Goal: Task Accomplishment & Management: Use online tool/utility

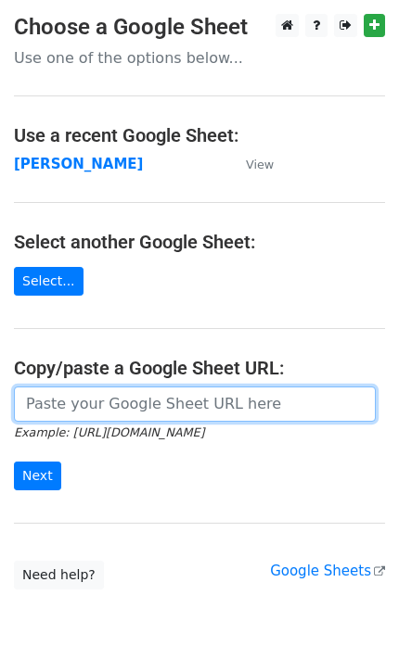
drag, startPoint x: 0, startPoint y: 0, endPoint x: 112, endPoint y: 406, distance: 421.4
click at [111, 405] on input "url" at bounding box center [195, 404] width 362 height 35
type input "https://docs.google.com/spreadsheets/d/1dGQX2eoRSlZWXvw9W8-BSln7zzPTl6xWImxcHay…"
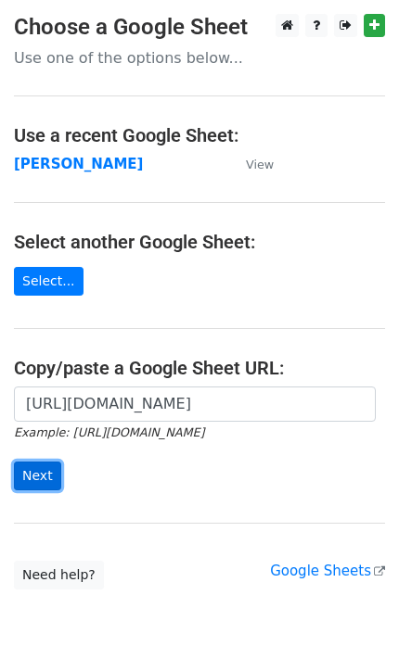
click at [47, 471] on input "Next" at bounding box center [37, 476] width 47 height 29
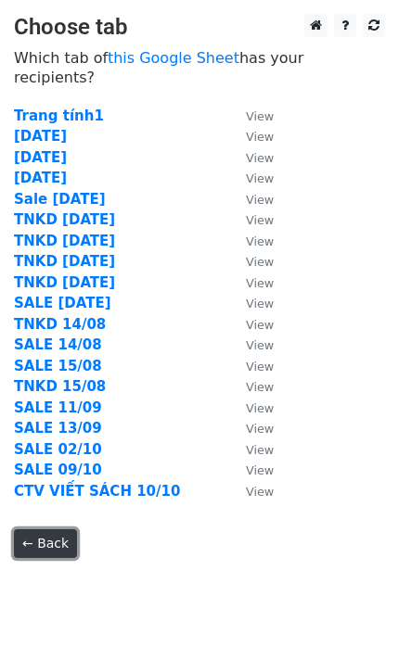
click at [18, 529] on link "← Back" at bounding box center [45, 543] width 63 height 29
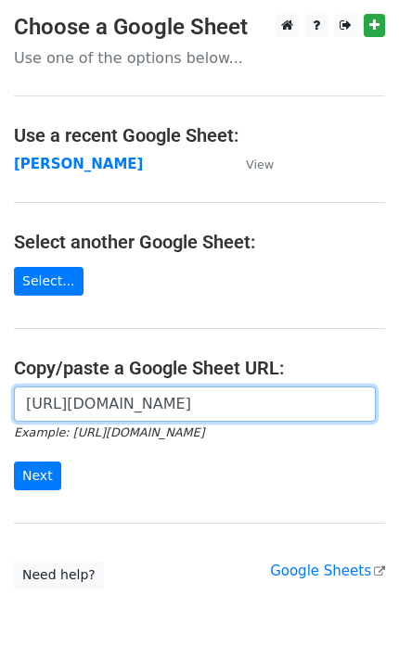
click at [109, 408] on input "https://docs.google.com/spreadsheets/d/1dGQX2eoRSlZWXvw9W8-BSln7zzPTl6xWImxcHay…" at bounding box center [195, 404] width 362 height 35
click at [109, 408] on input "url" at bounding box center [195, 404] width 362 height 35
type input "https://docs.google.com/spreadsheets/d/1AIYJpbb0qBtco4ihNocAhRWIi-sYyye5QbuYH8J…"
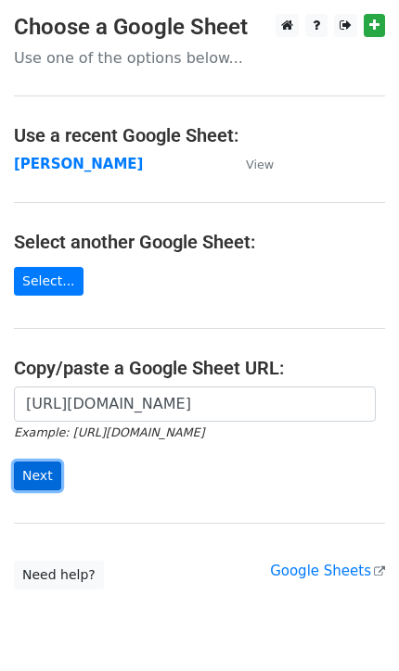
click at [35, 482] on input "Next" at bounding box center [37, 476] width 47 height 29
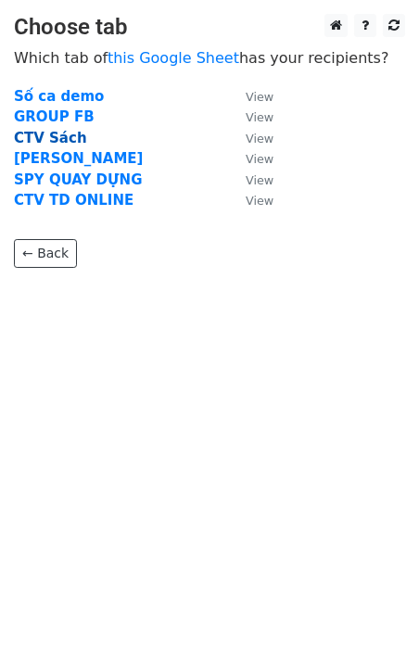
click at [45, 139] on strong "CTV Sách" at bounding box center [50, 138] width 73 height 17
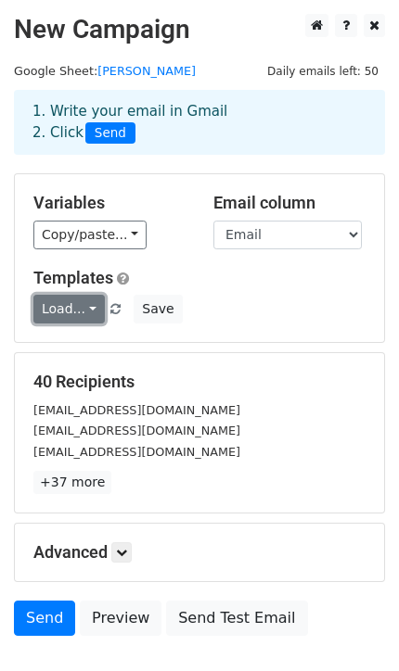
click at [79, 309] on link "Load..." at bounding box center [68, 309] width 71 height 29
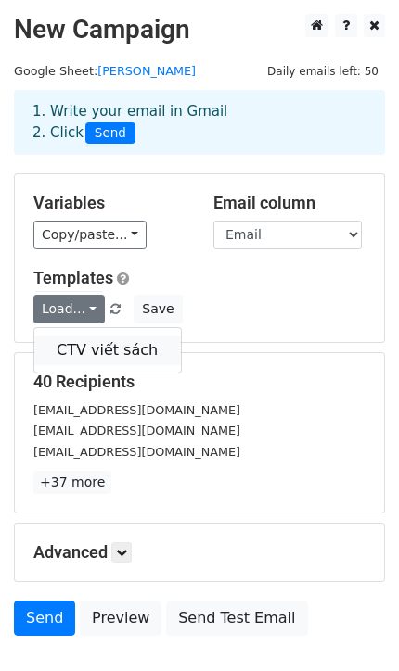
click at [94, 350] on link "CTV viết sách" at bounding box center [107, 351] width 147 height 30
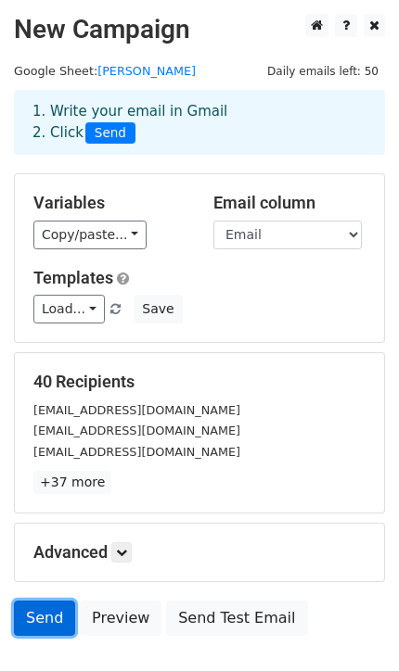
click at [44, 605] on link "Send" at bounding box center [44, 618] width 61 height 35
